Goal: Transaction & Acquisition: Purchase product/service

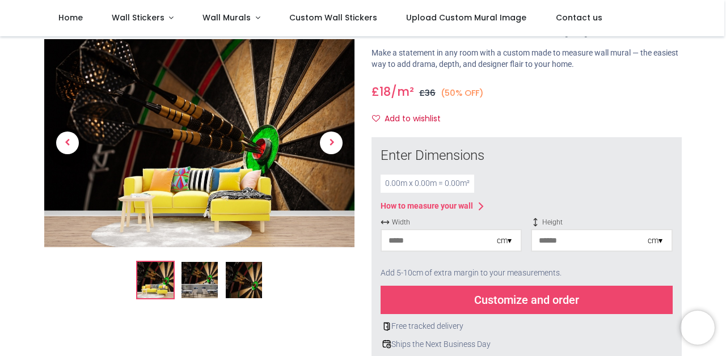
scroll to position [52, 0]
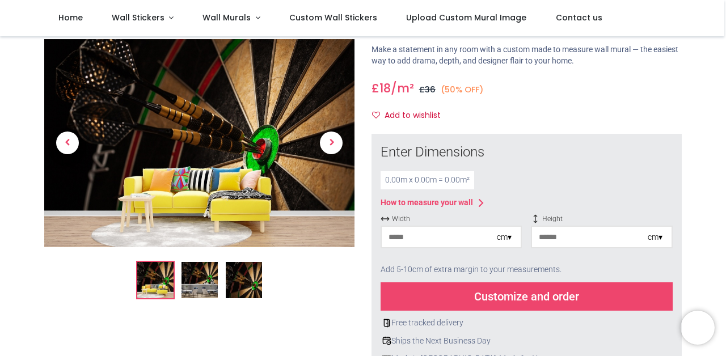
click at [508, 239] on div "cm ▾" at bounding box center [504, 237] width 15 height 11
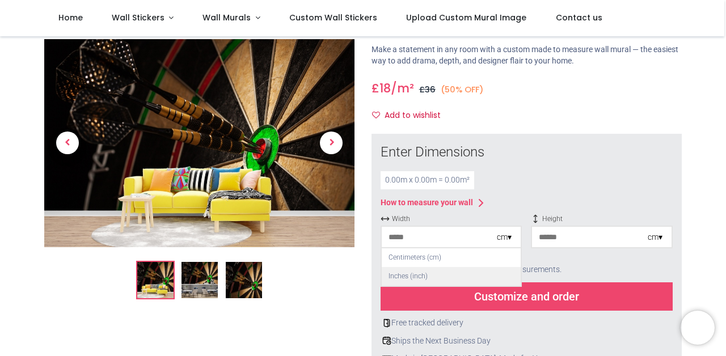
click at [469, 278] on div "Inches (inch)" at bounding box center [451, 276] width 139 height 19
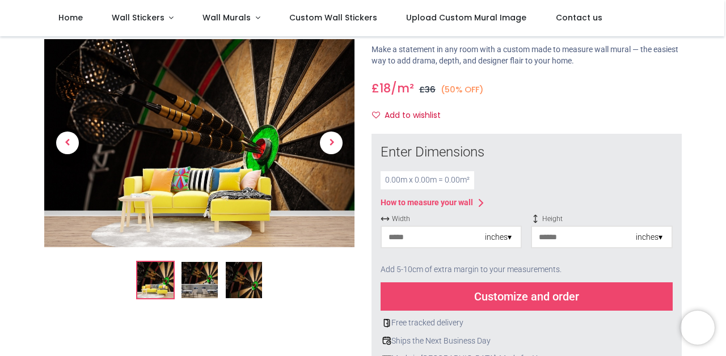
click at [403, 239] on input "number" at bounding box center [433, 237] width 103 height 20
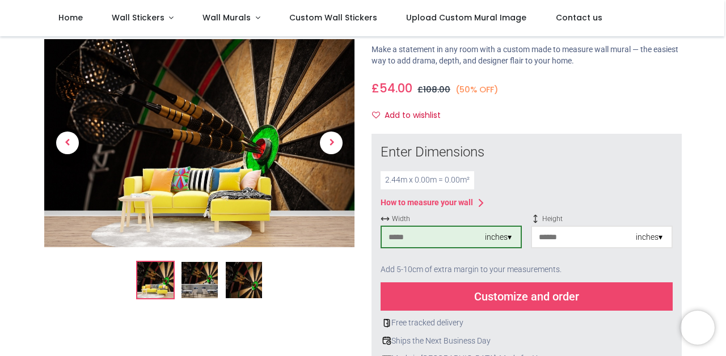
type input "**"
click at [580, 242] on input "number" at bounding box center [583, 237] width 103 height 20
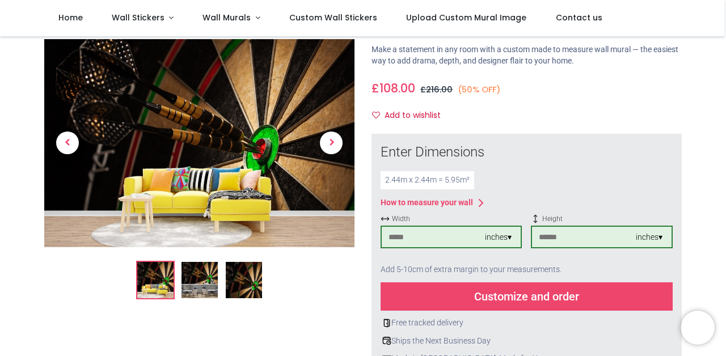
type input "**"
click at [589, 270] on div "Add 5-10cm of extra margin to your measurements." at bounding box center [527, 269] width 292 height 25
click at [517, 301] on div "Customize and order" at bounding box center [527, 296] width 292 height 28
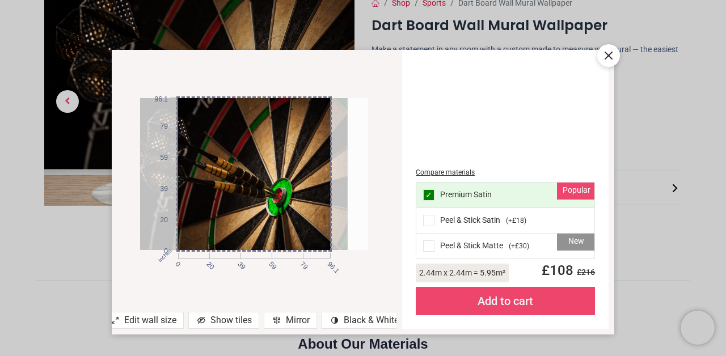
drag, startPoint x: 331, startPoint y: 227, endPoint x: 311, endPoint y: 232, distance: 21.0
click at [311, 232] on div at bounding box center [234, 174] width 228 height 152
click at [605, 58] on icon at bounding box center [608, 55] width 7 height 7
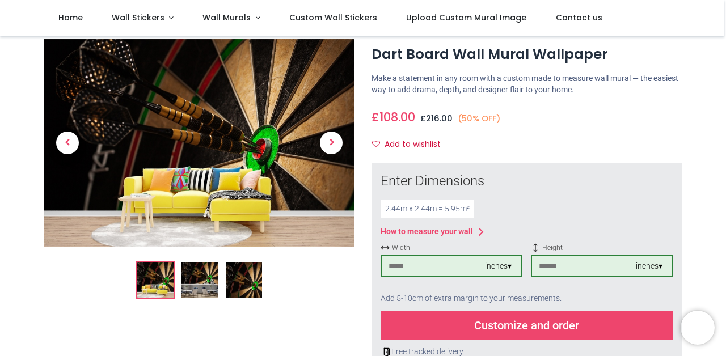
scroll to position [0, 0]
